Goal: Find specific page/section: Find specific page/section

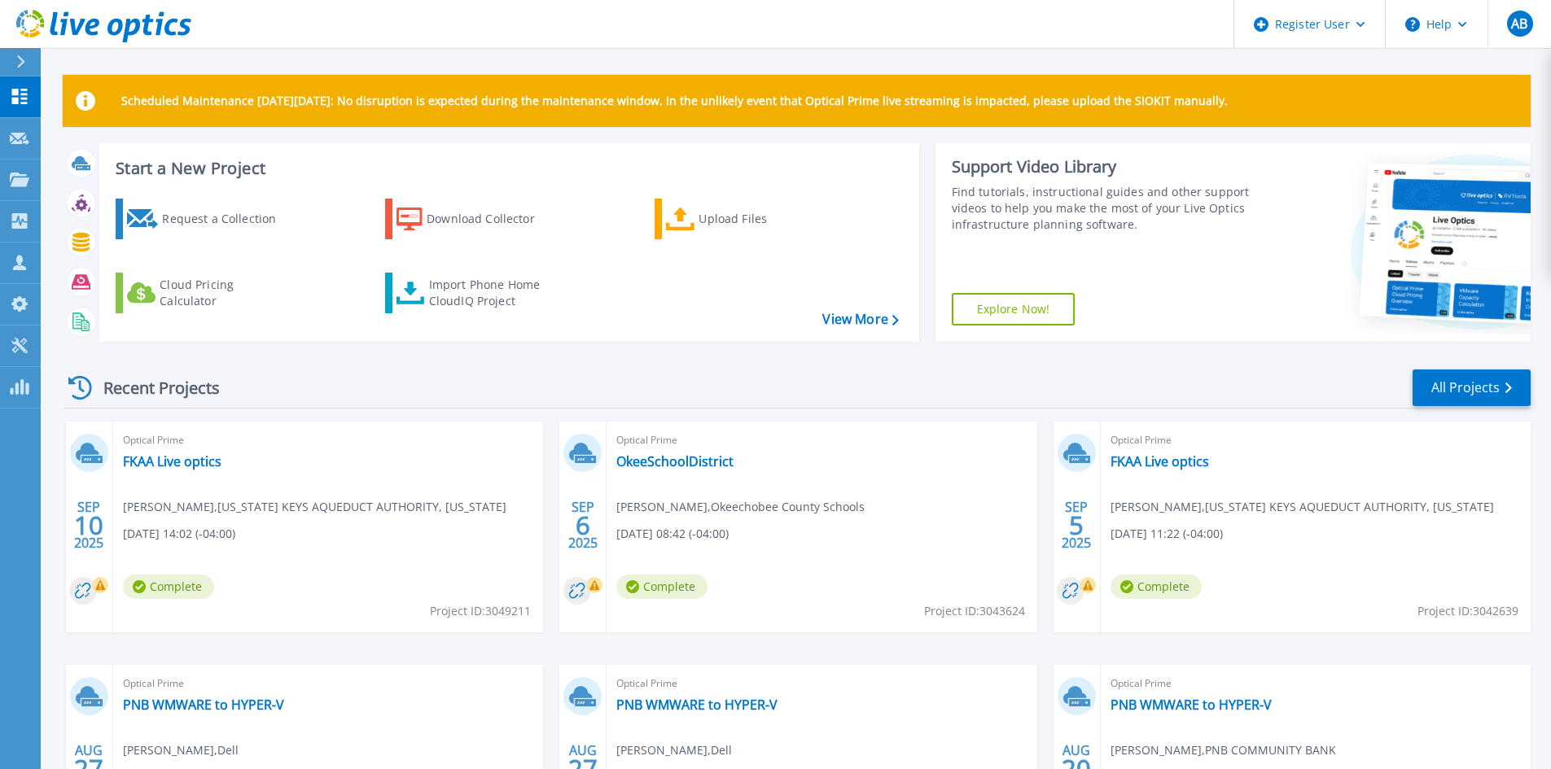
click at [15, 61] on div at bounding box center [28, 62] width 26 height 28
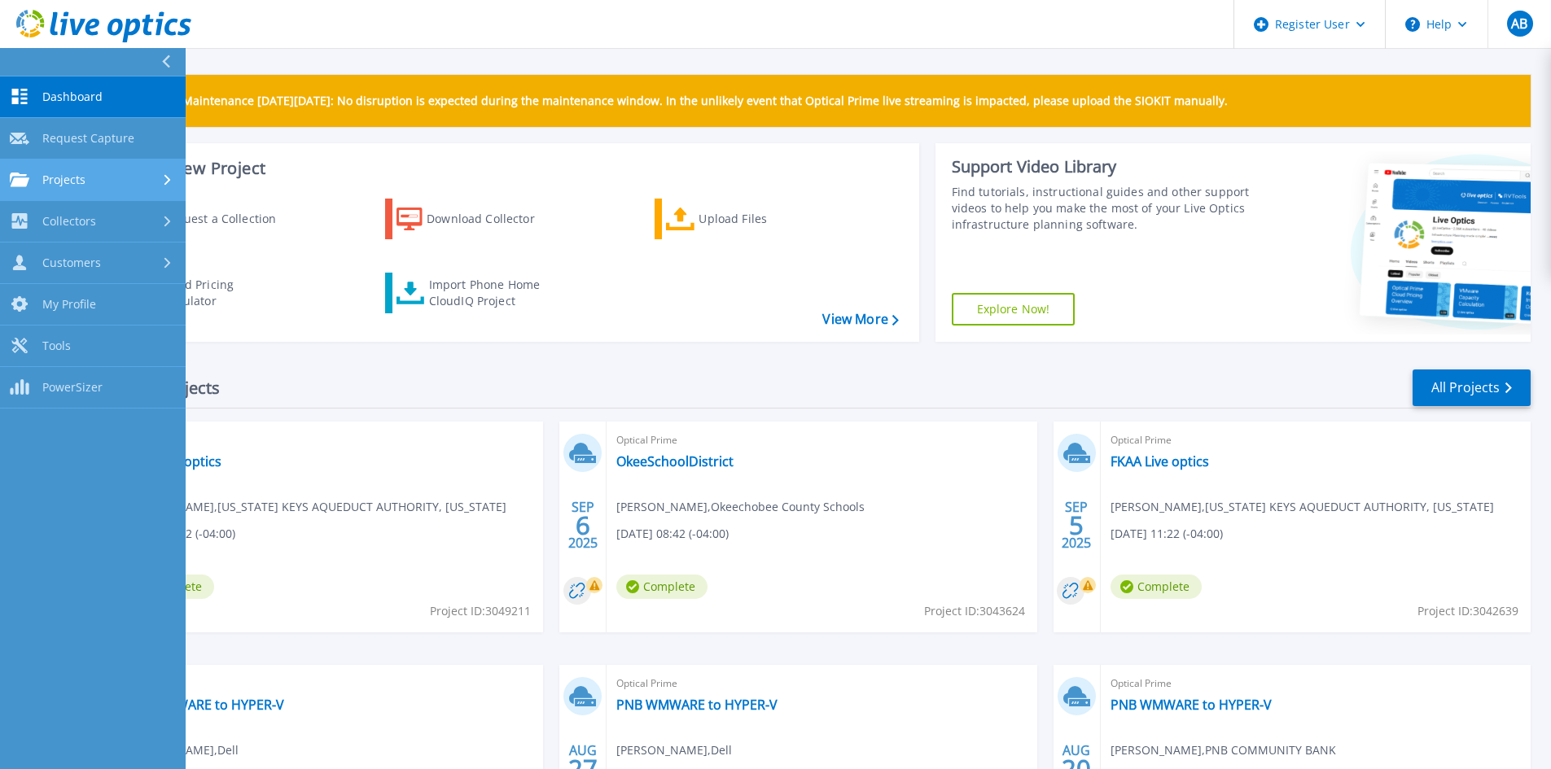
click at [85, 165] on link "Projects Projects" at bounding box center [93, 181] width 186 height 42
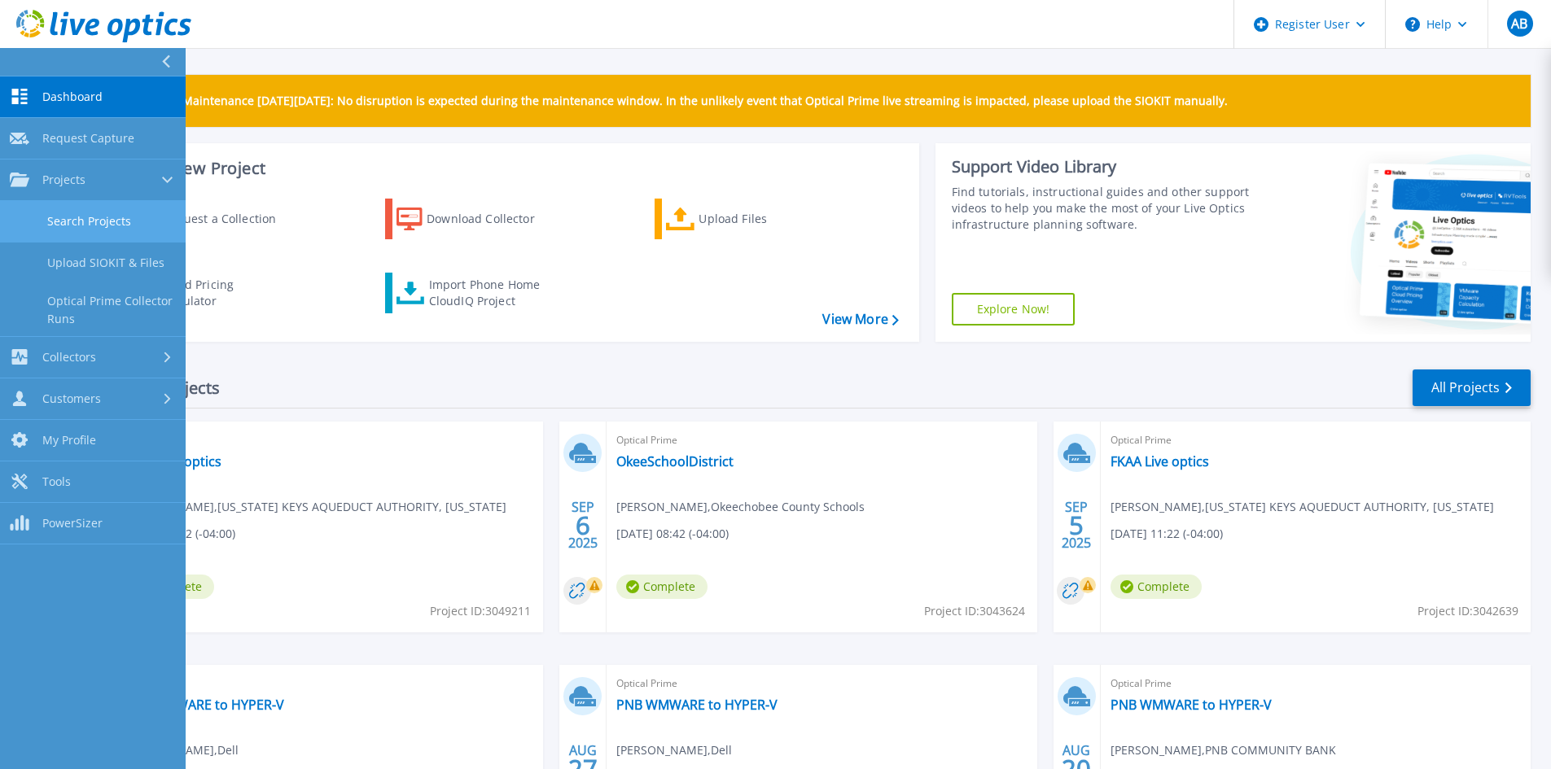
click at [88, 231] on link "Search Projects" at bounding box center [93, 222] width 186 height 42
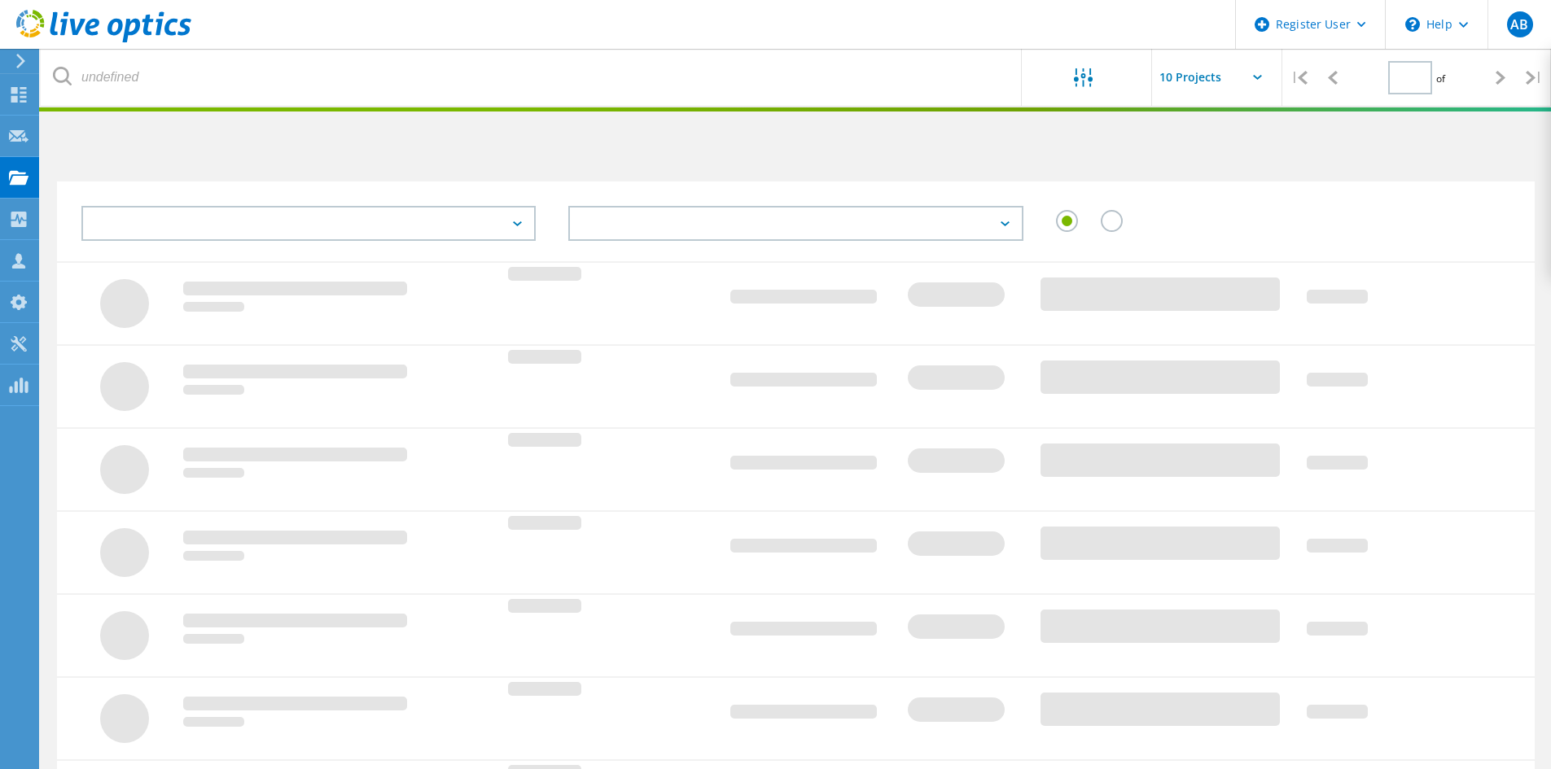
type input "1"
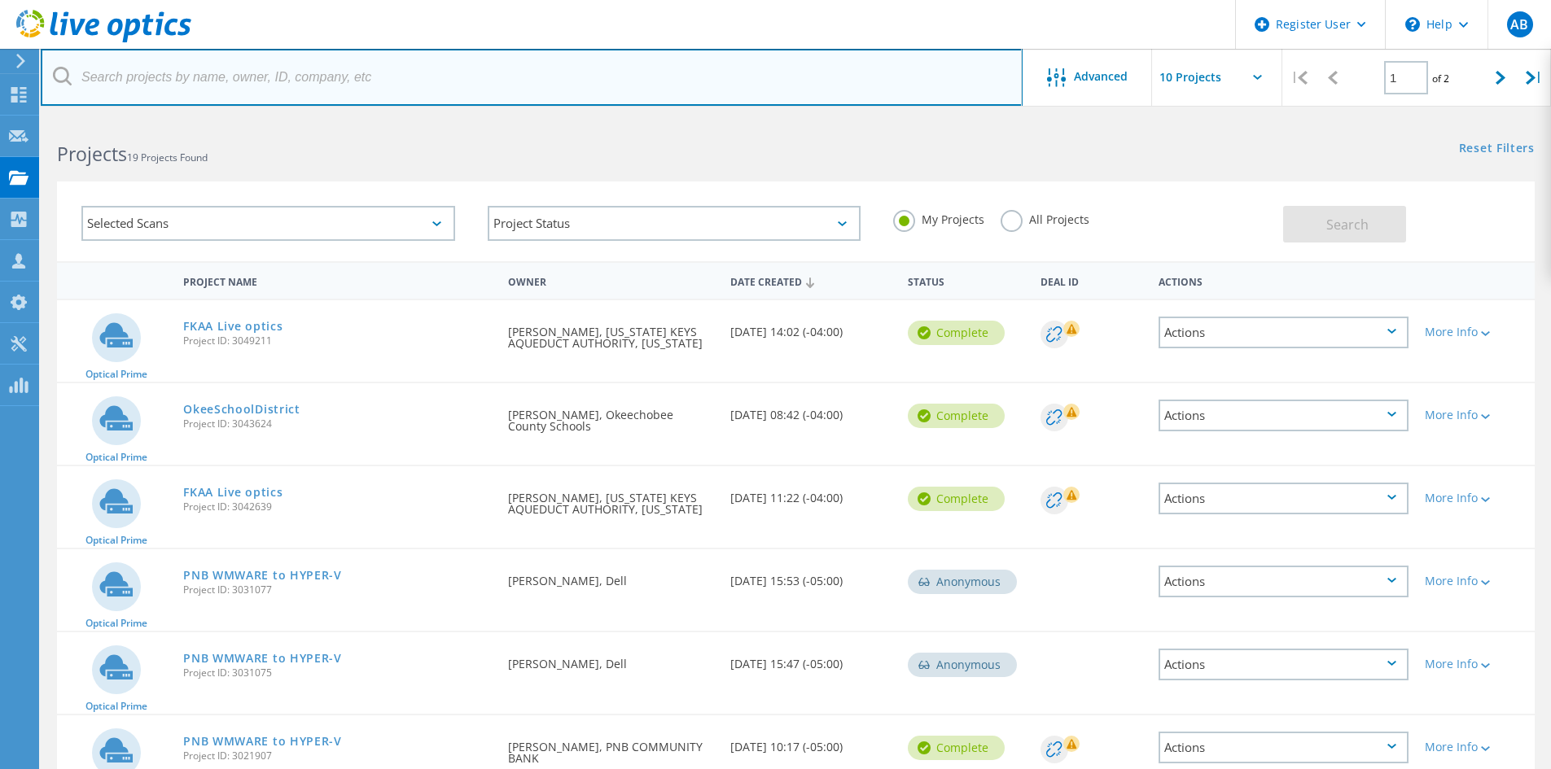
click at [151, 81] on input "text" at bounding box center [532, 77] width 982 height 57
paste input "David Fullwood <david.fullwood@optimumorigens.com>"
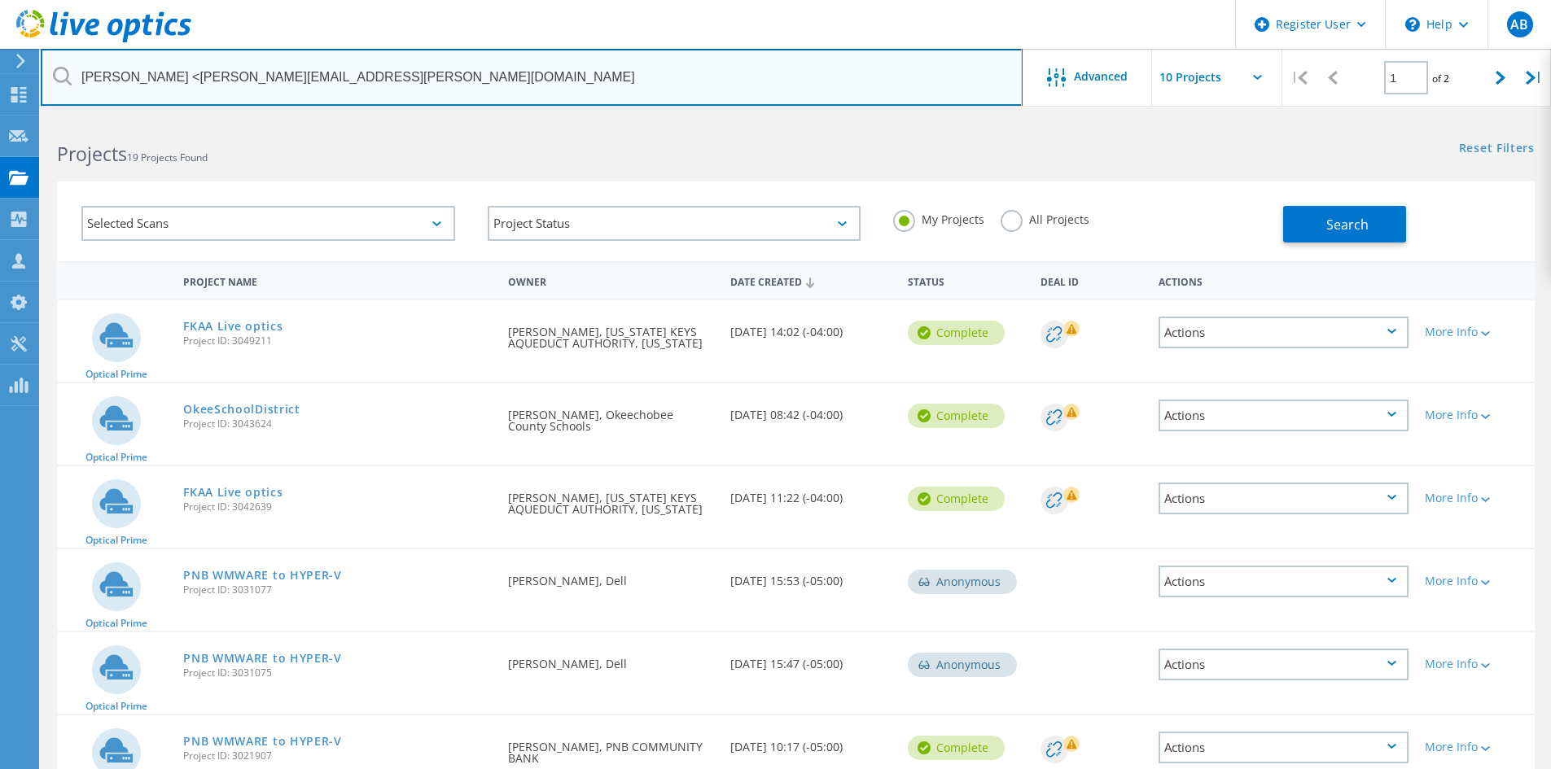
click at [178, 76] on input "David Fullwood <david.fullwood@optimumorigens.com" at bounding box center [532, 77] width 982 height 57
type input "[PERSON_NAME][EMAIL_ADDRESS][PERSON_NAME][DOMAIN_NAME]"
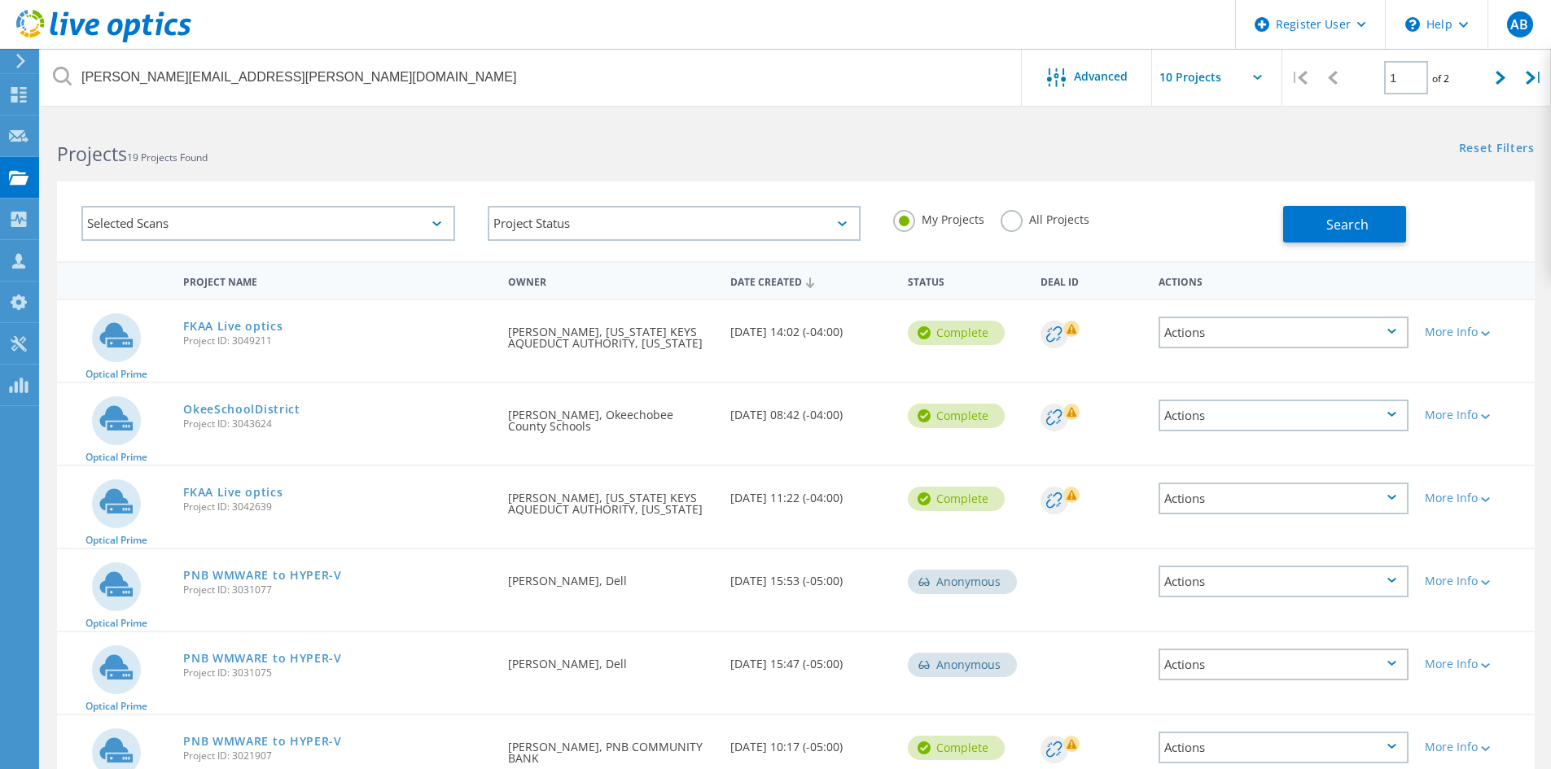
click at [1009, 221] on label "All Projects" at bounding box center [1045, 217] width 89 height 15
click at [0, 0] on input "All Projects" at bounding box center [0, 0] width 0 height 0
click at [1307, 220] on button "Search" at bounding box center [1344, 224] width 123 height 37
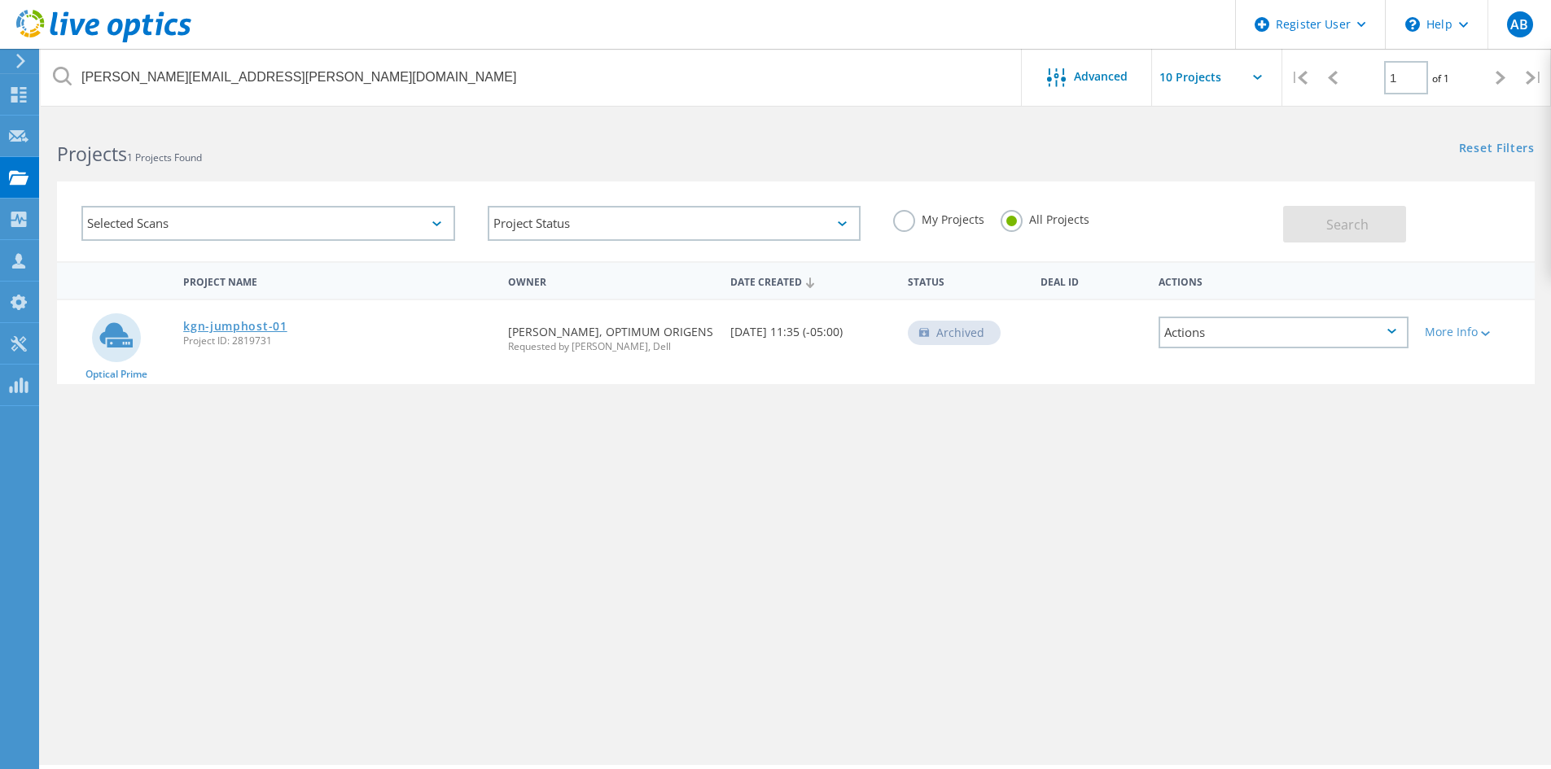
click at [205, 331] on link "kgn-jumphost-01" at bounding box center [235, 326] width 104 height 11
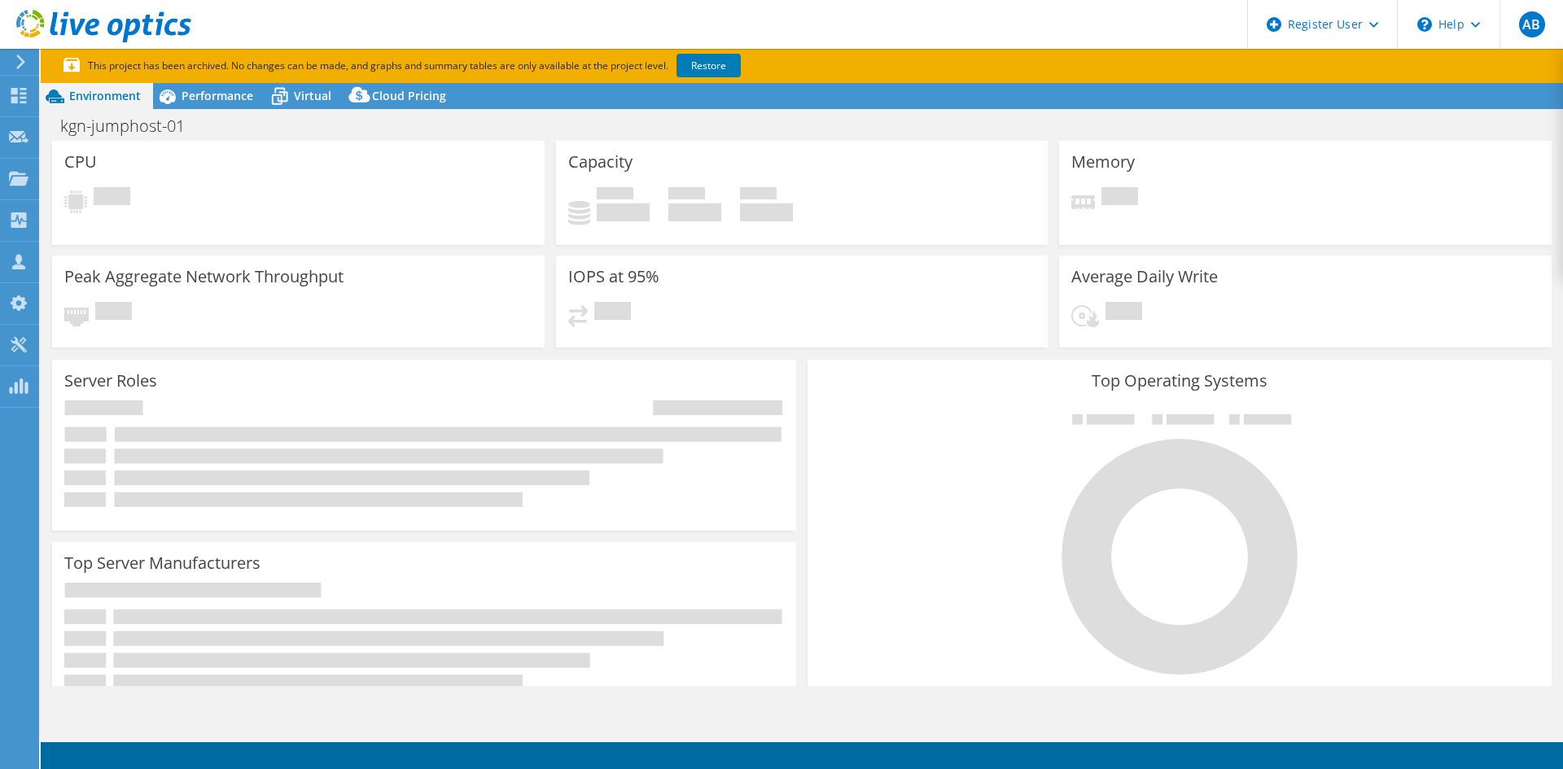
select select "USD"
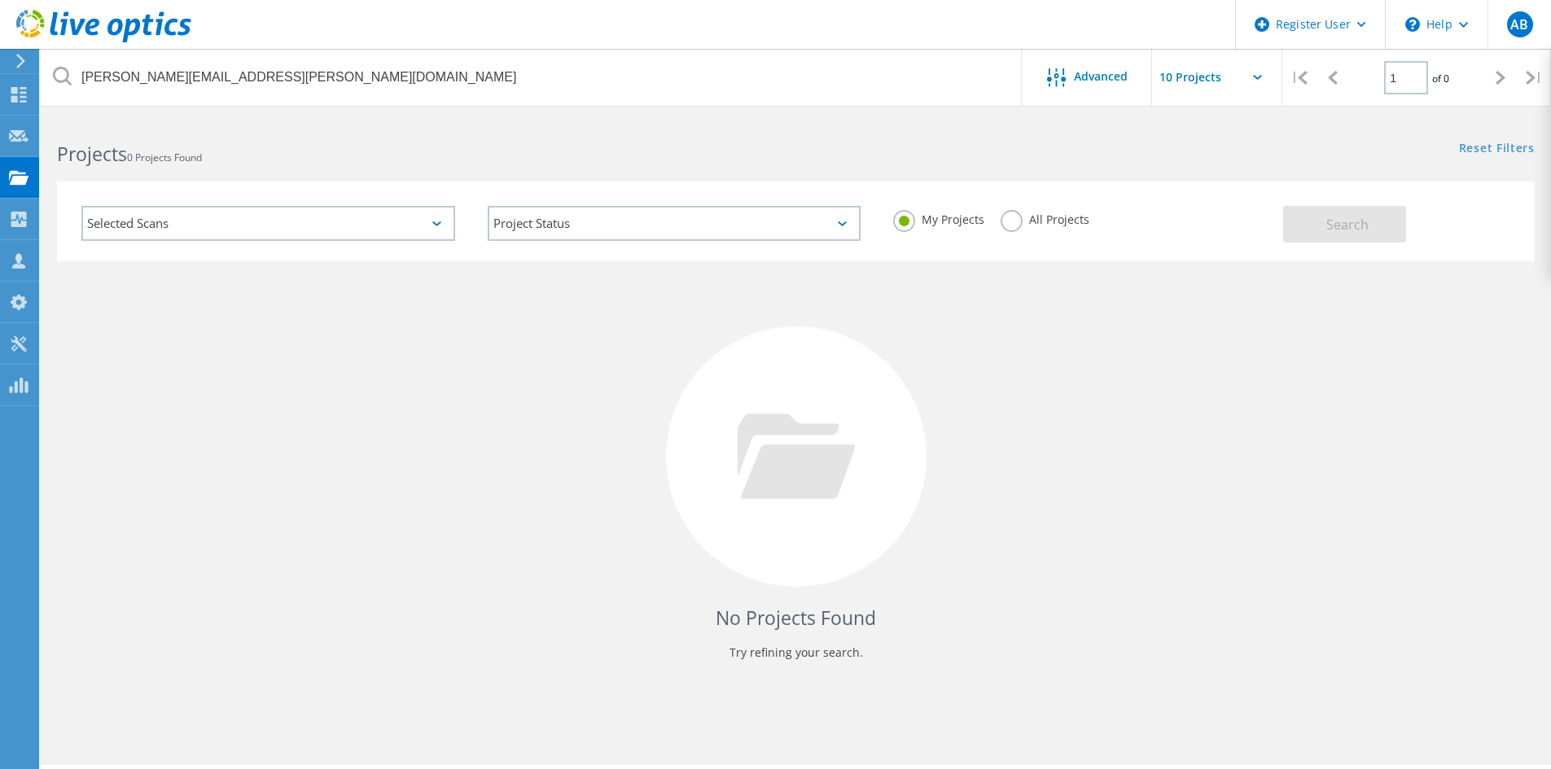
click at [1013, 217] on label "All Projects" at bounding box center [1045, 217] width 89 height 15
click at [0, 0] on input "All Projects" at bounding box center [0, 0] width 0 height 0
click at [1333, 217] on span "Search" at bounding box center [1347, 225] width 42 height 18
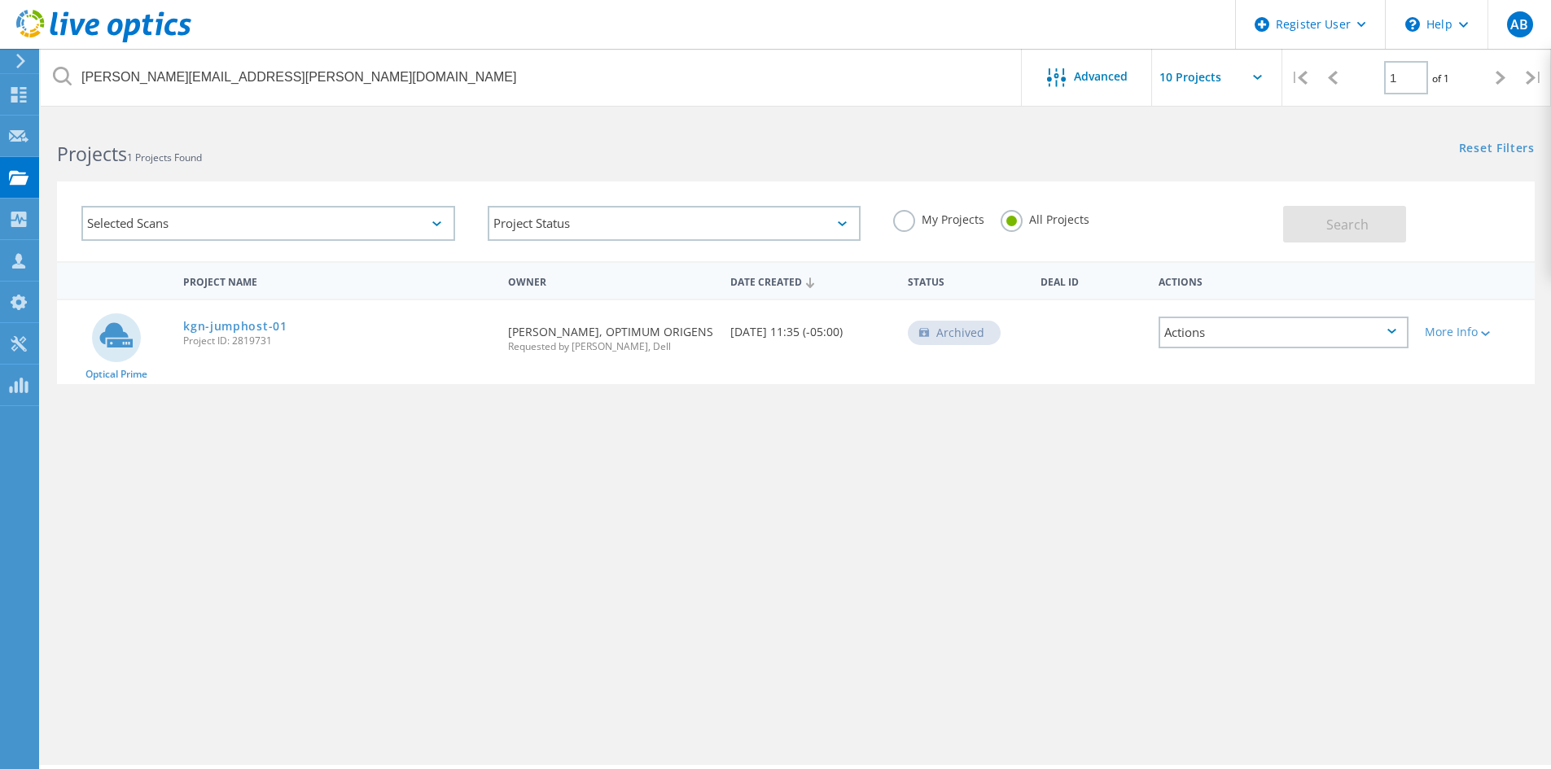
click at [285, 344] on span "Project ID: 2819731" at bounding box center [337, 341] width 309 height 10
